Goal: Information Seeking & Learning: Learn about a topic

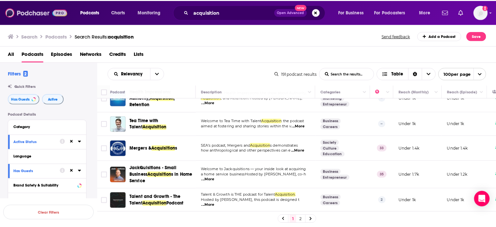
scroll to position [280, 0]
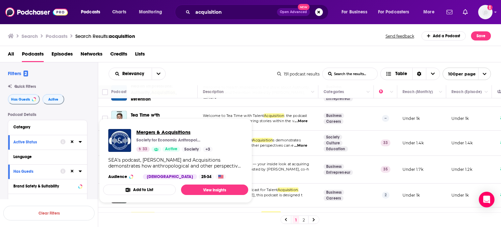
click at [163, 132] on span "Mergers & Acquisitions" at bounding box center [174, 132] width 76 height 6
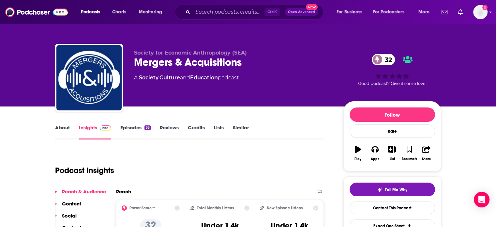
drag, startPoint x: 238, startPoint y: 130, endPoint x: 216, endPoint y: 2, distance: 129.5
click at [238, 130] on link "Similar" at bounding box center [241, 131] width 16 height 15
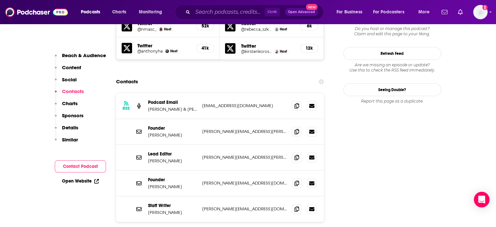
scroll to position [669, 0]
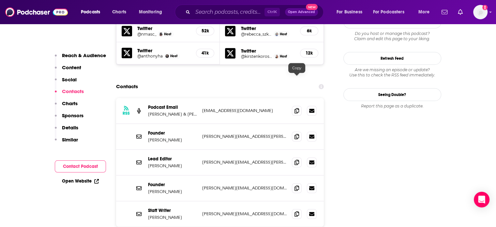
click at [297, 106] on span at bounding box center [297, 111] width 10 height 10
click at [295, 108] on icon at bounding box center [297, 110] width 5 height 5
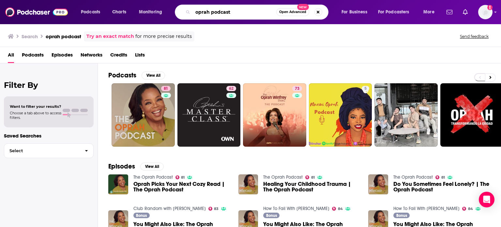
drag, startPoint x: 178, startPoint y: 16, endPoint x: 142, endPoint y: 11, distance: 35.9
click at [142, 11] on div "Podcasts Charts Monitoring oprah podcast Open Advanced New For Business For Pod…" at bounding box center [258, 12] width 364 height 15
type input "medic 2 medic"
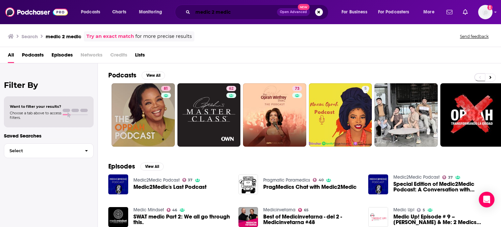
click at [247, 9] on input "medic 2 medic" at bounding box center [235, 12] width 84 height 10
drag, startPoint x: 46, startPoint y: 14, endPoint x: 57, endPoint y: 2, distance: 16.2
click at [46, 14] on img at bounding box center [36, 12] width 63 height 12
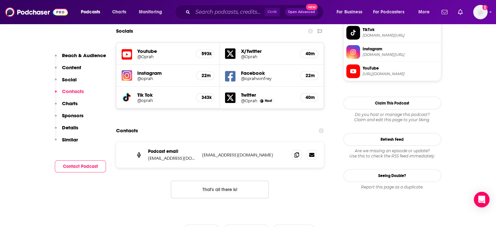
scroll to position [502, 0]
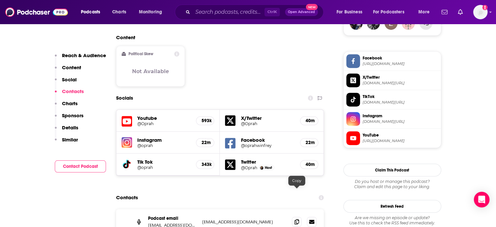
click at [298, 219] on icon at bounding box center [297, 221] width 5 height 5
